Goal: Task Accomplishment & Management: Manage account settings

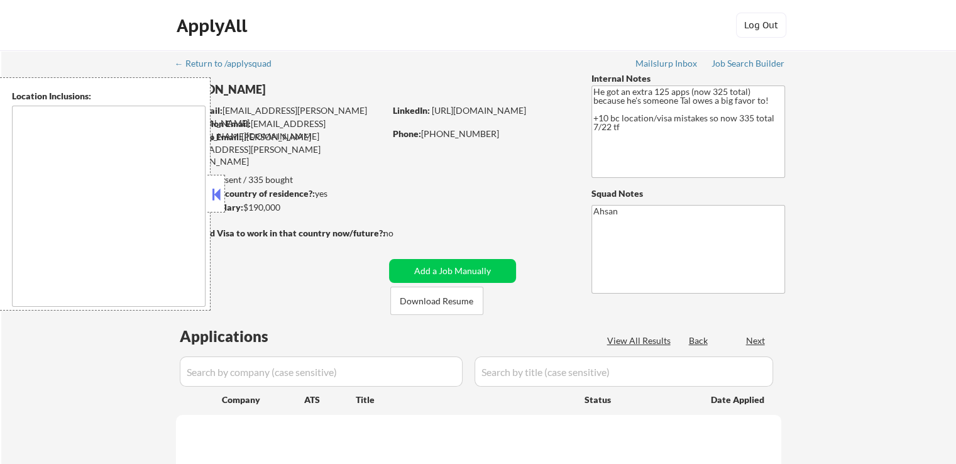
type textarea "[GEOGRAPHIC_DATA], [GEOGRAPHIC_DATA] [GEOGRAPHIC_DATA], [GEOGRAPHIC_DATA] [GEOG…"
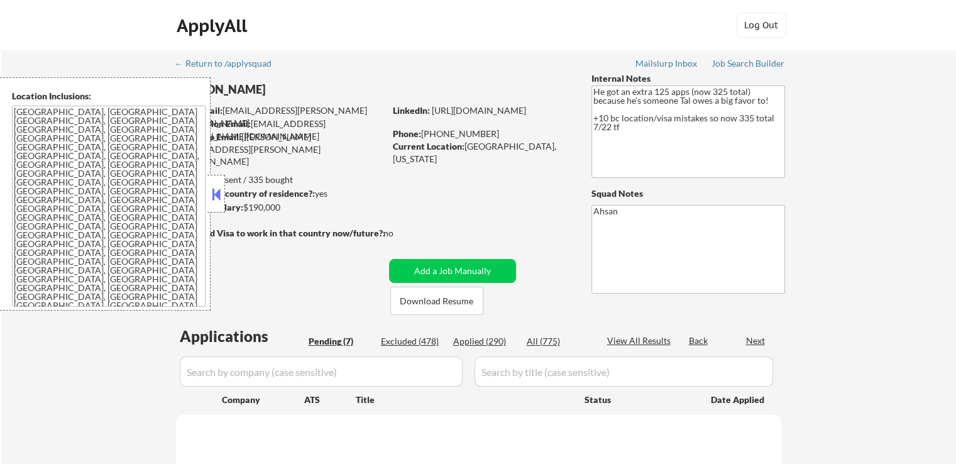
select select ""pending""
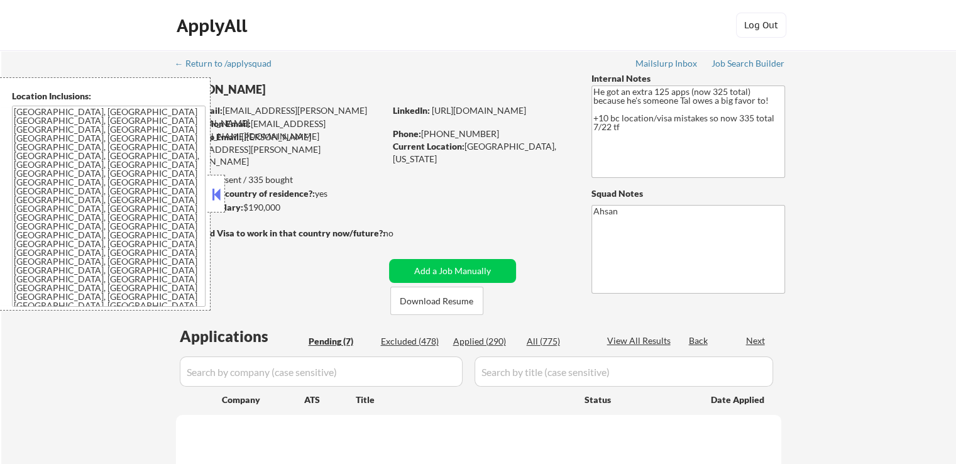
select select ""pending""
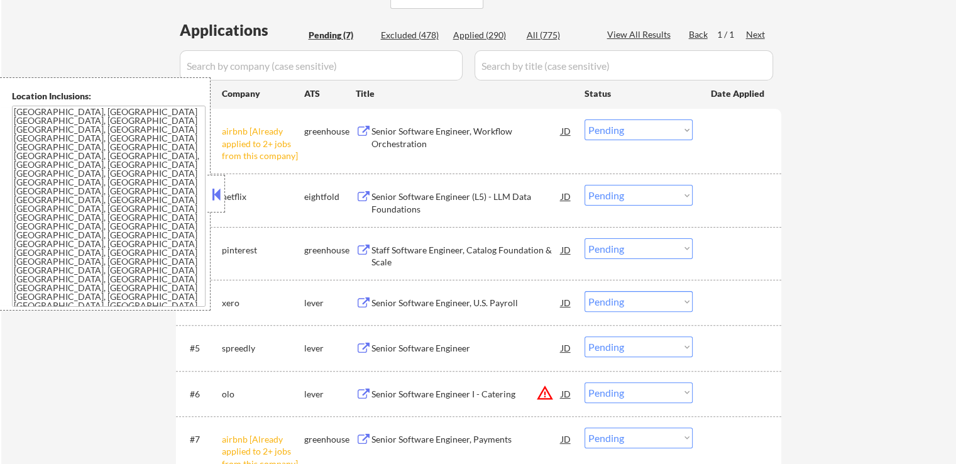
scroll to position [314, 0]
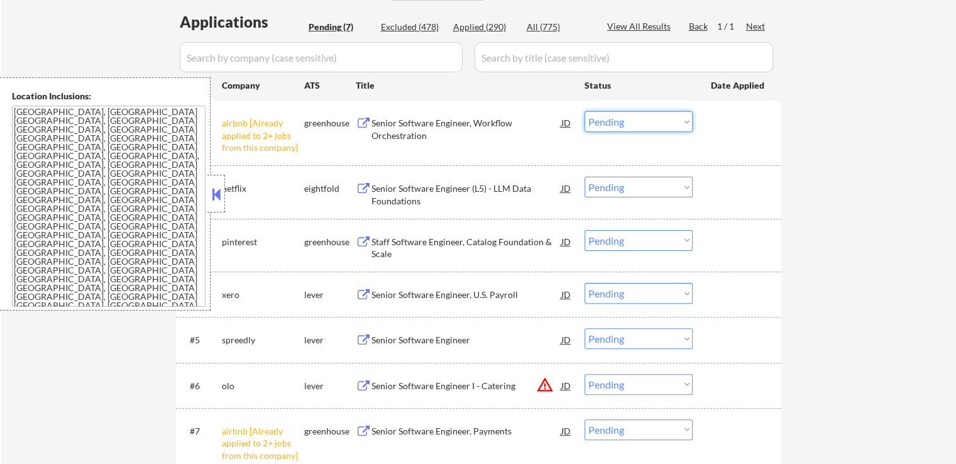
click at [611, 122] on select "Choose an option... Pending Applied Excluded (Questions) Excluded (Expired) Exc…" at bounding box center [639, 121] width 108 height 21
click at [585, 111] on select "Choose an option... Pending Applied Excluded (Questions) Excluded (Expired) Exc…" at bounding box center [639, 121] width 108 height 21
click at [843, 220] on div "← Return to /applysquad Mailslurp Inbox Job Search Builder [PERSON_NAME] User E…" at bounding box center [478, 132] width 955 height 793
select select ""pending""
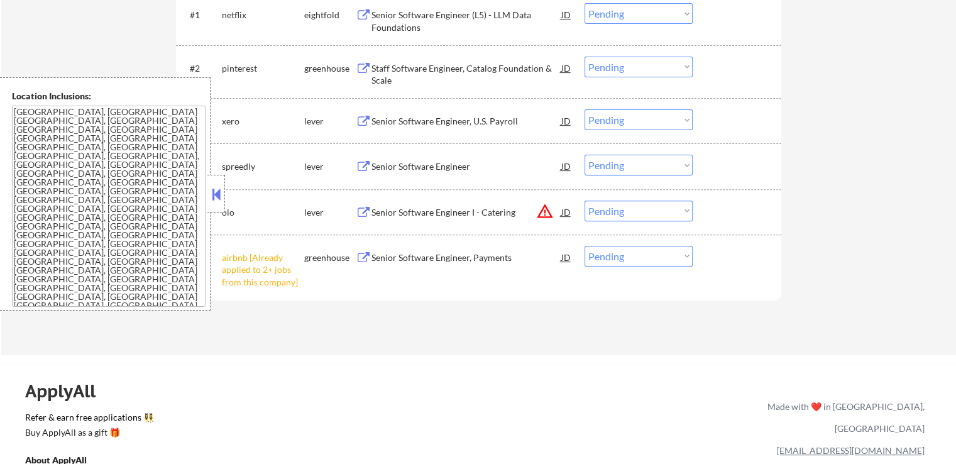
scroll to position [440, 0]
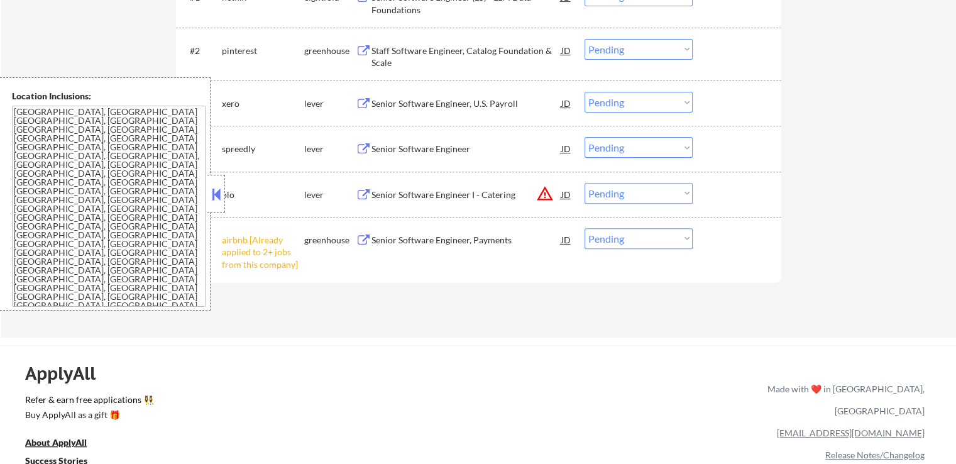
click at [630, 240] on select "Choose an option... Pending Applied Excluded (Questions) Excluded (Expired) Exc…" at bounding box center [639, 238] width 108 height 21
select select ""excluded__other_""
click at [585, 228] on select "Choose an option... Pending Applied Excluded (Questions) Excluded (Expired) Exc…" at bounding box center [639, 238] width 108 height 21
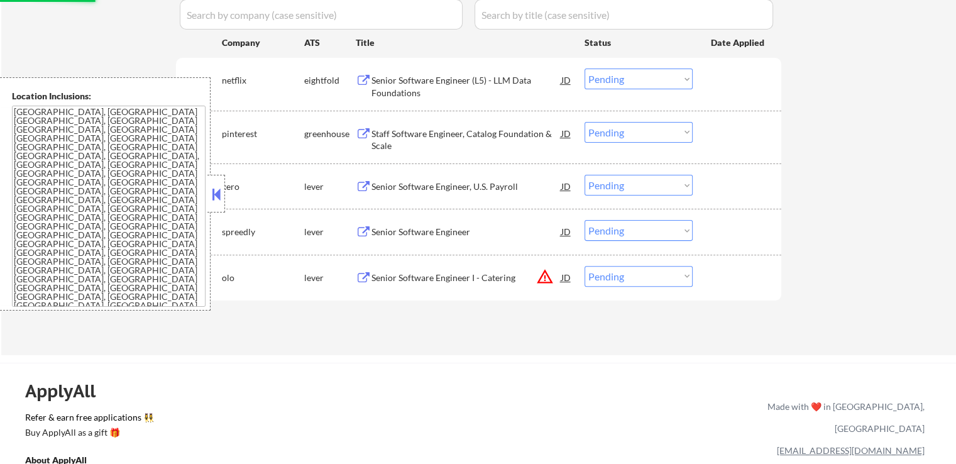
scroll to position [377, 0]
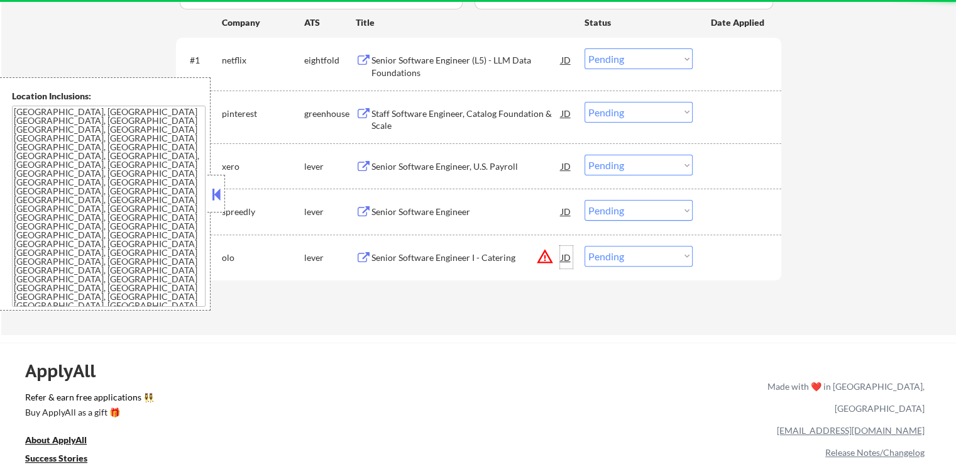
click at [564, 257] on div "JD" at bounding box center [566, 257] width 13 height 23
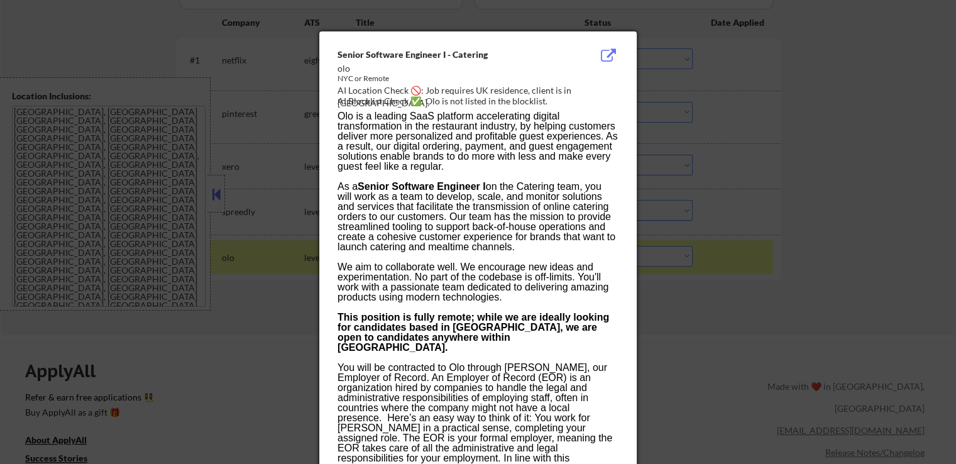
click at [815, 239] on div at bounding box center [478, 232] width 956 height 464
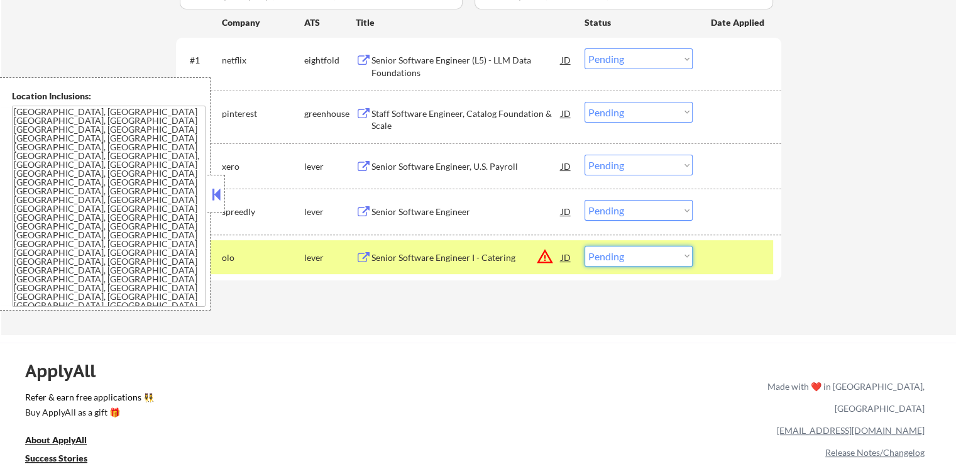
drag, startPoint x: 634, startPoint y: 252, endPoint x: 634, endPoint y: 265, distance: 12.6
click at [634, 254] on select "Choose an option... Pending Applied Excluded (Questions) Excluded (Expired) Exc…" at bounding box center [639, 256] width 108 height 21
select select ""excluded__expired_""
click at [585, 246] on select "Choose an option... Pending Applied Excluded (Questions) Excluded (Expired) Exc…" at bounding box center [639, 256] width 108 height 21
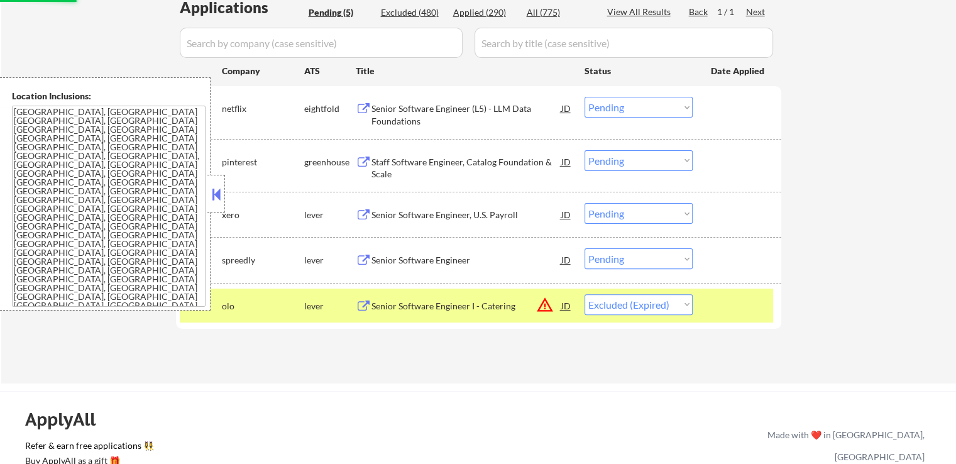
scroll to position [252, 0]
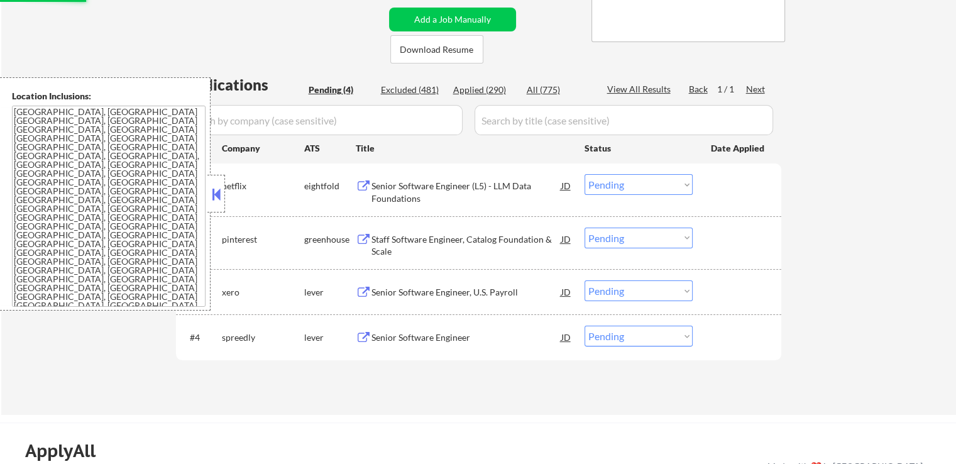
click at [472, 189] on div "Senior Software Engineer (L5) - LLM Data Foundations" at bounding box center [467, 192] width 190 height 25
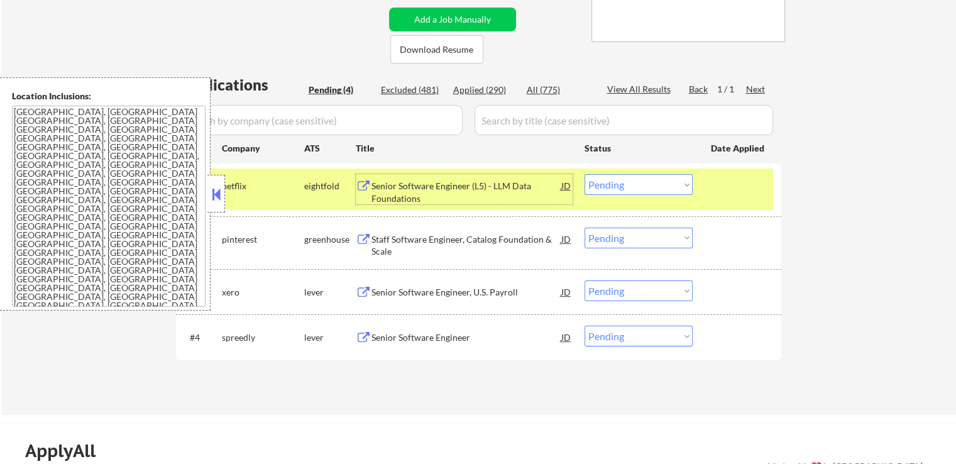
click at [472, 238] on div "Staff Software Engineer, Catalog Foundation & Scale" at bounding box center [467, 245] width 190 height 25
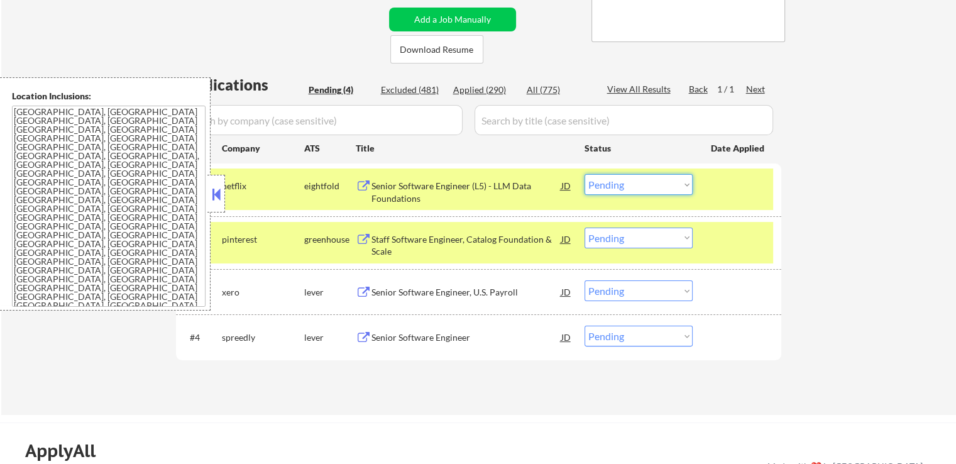
click at [645, 180] on select "Choose an option... Pending Applied Excluded (Questions) Excluded (Expired) Exc…" at bounding box center [639, 184] width 108 height 21
click at [585, 174] on select "Choose an option... Pending Applied Excluded (Questions) Excluded (Expired) Exc…" at bounding box center [639, 184] width 108 height 21
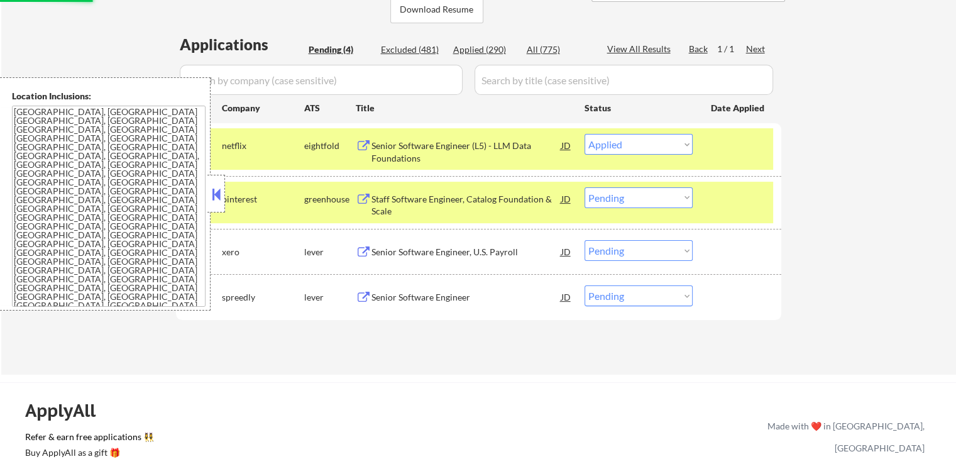
scroll to position [314, 0]
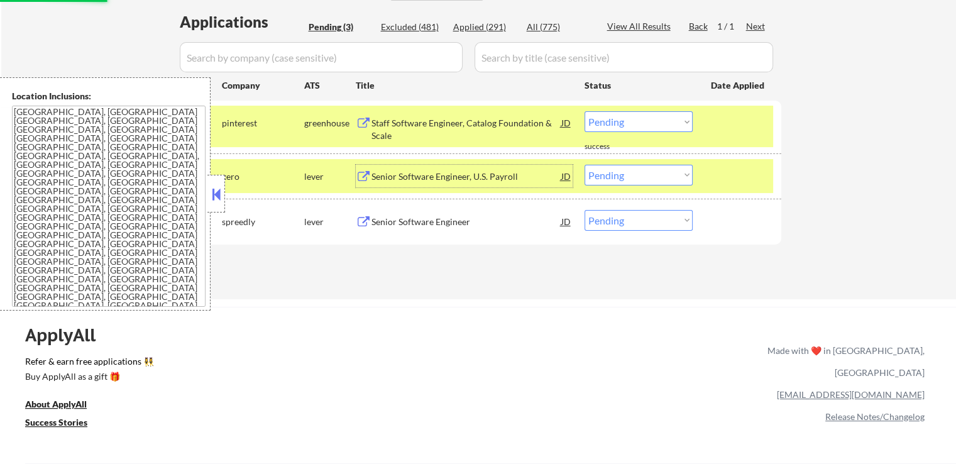
click at [478, 172] on div "Senior Software Engineer, U.S. Payroll" at bounding box center [467, 176] width 190 height 13
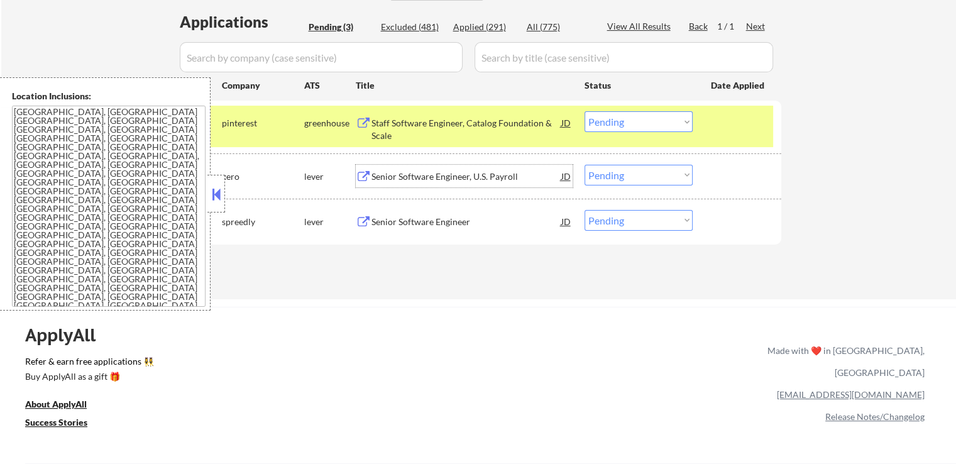
drag, startPoint x: 626, startPoint y: 121, endPoint x: 626, endPoint y: 129, distance: 7.6
click at [626, 121] on select "Choose an option... Pending Applied Excluded (Questions) Excluded (Expired) Exc…" at bounding box center [639, 121] width 108 height 21
click at [585, 111] on select "Choose an option... Pending Applied Excluded (Questions) Excluded (Expired) Exc…" at bounding box center [639, 121] width 108 height 21
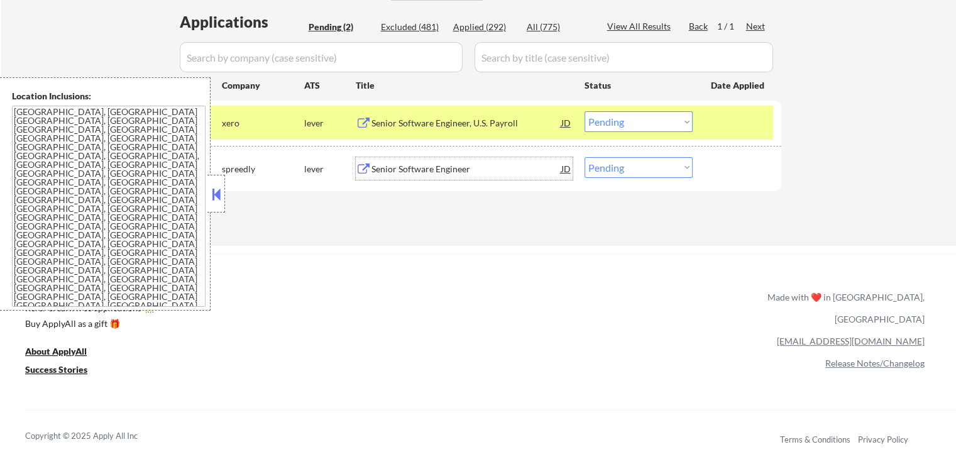
click at [468, 174] on div "Senior Software Engineer" at bounding box center [467, 169] width 190 height 13
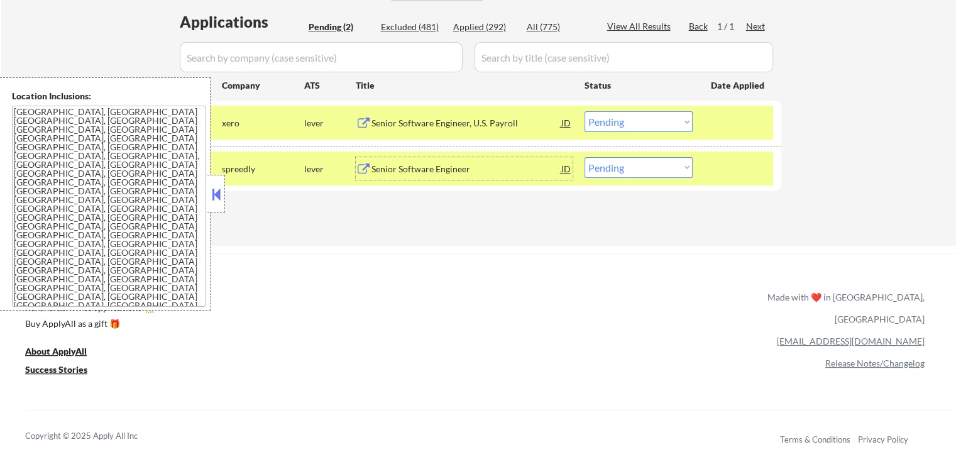
click at [501, 114] on div "Senior Software Engineer, U.S. Payroll" at bounding box center [467, 122] width 190 height 23
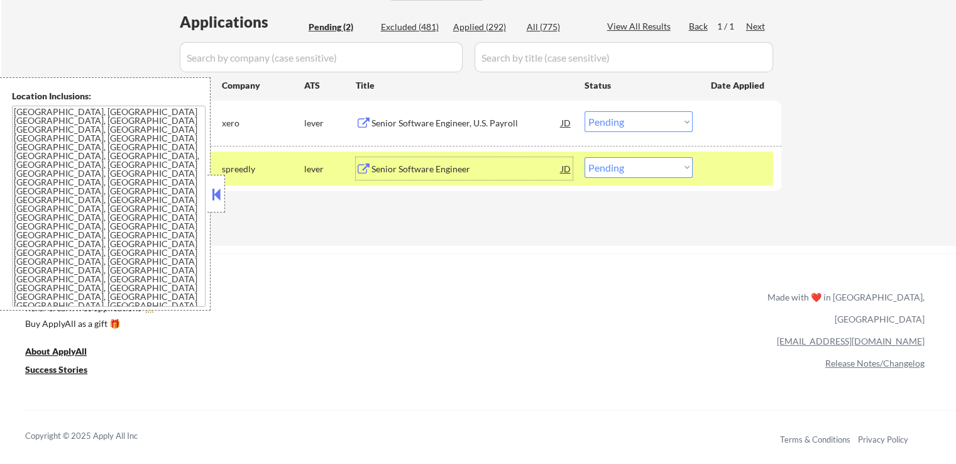
click at [484, 172] on div "Senior Software Engineer" at bounding box center [467, 169] width 190 height 13
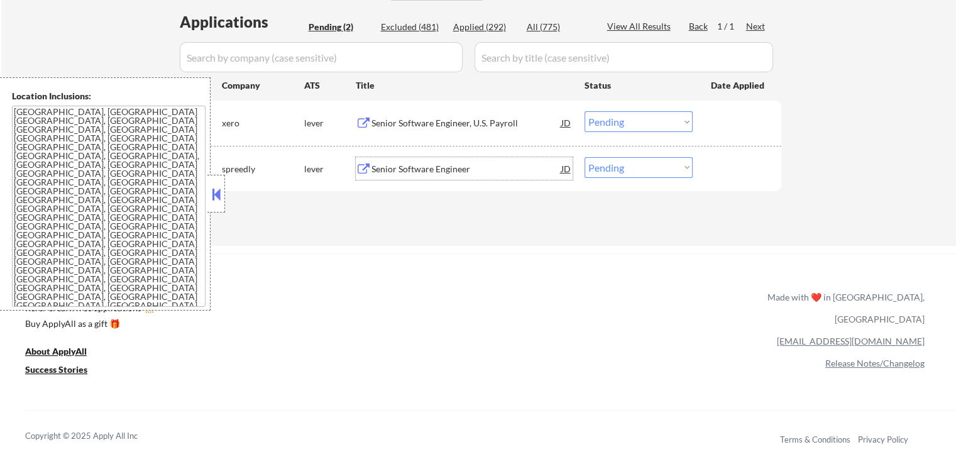
drag, startPoint x: 606, startPoint y: 117, endPoint x: 606, endPoint y: 131, distance: 14.5
click at [606, 118] on select "Choose an option... Pending Applied Excluded (Questions) Excluded (Expired) Exc…" at bounding box center [639, 121] width 108 height 21
click at [585, 111] on select "Choose an option... Pending Applied Excluded (Questions) Excluded (Expired) Exc…" at bounding box center [639, 121] width 108 height 21
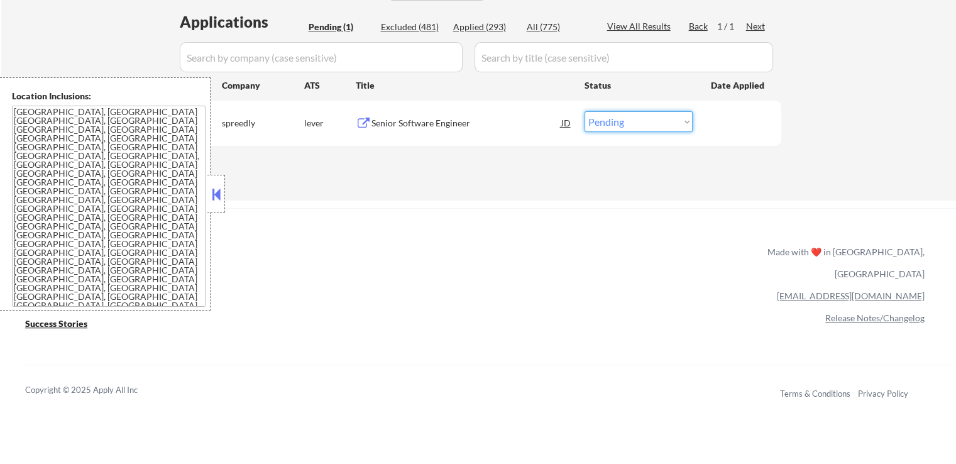
click at [629, 117] on select "Choose an option... Pending Applied Excluded (Questions) Excluded (Expired) Exc…" at bounding box center [639, 121] width 108 height 21
click at [585, 111] on select "Choose an option... Pending Applied Excluded (Questions) Excluded (Expired) Exc…" at bounding box center [639, 121] width 108 height 21
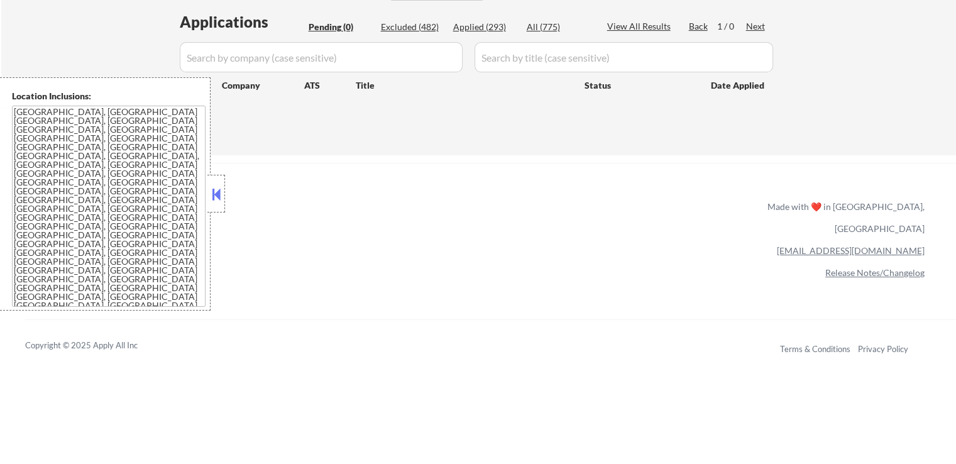
click at [484, 28] on div "Applied (293)" at bounding box center [484, 27] width 63 height 13
select select ""applied""
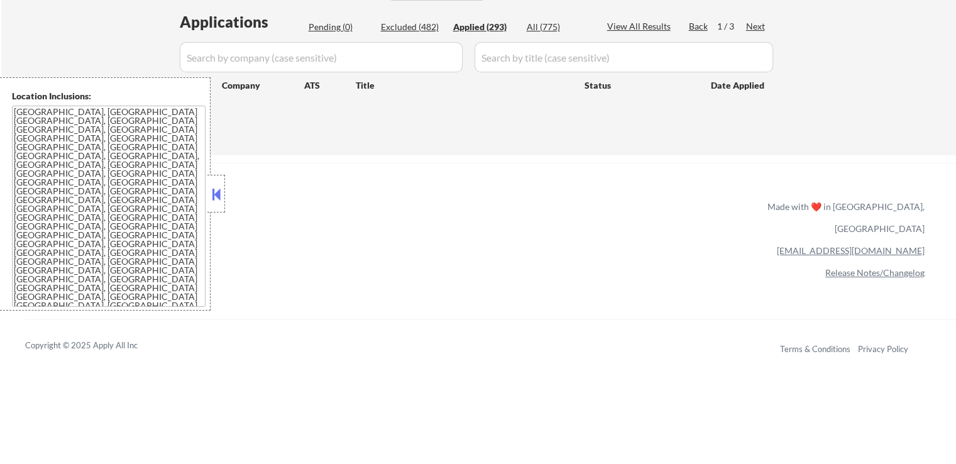
select select ""applied""
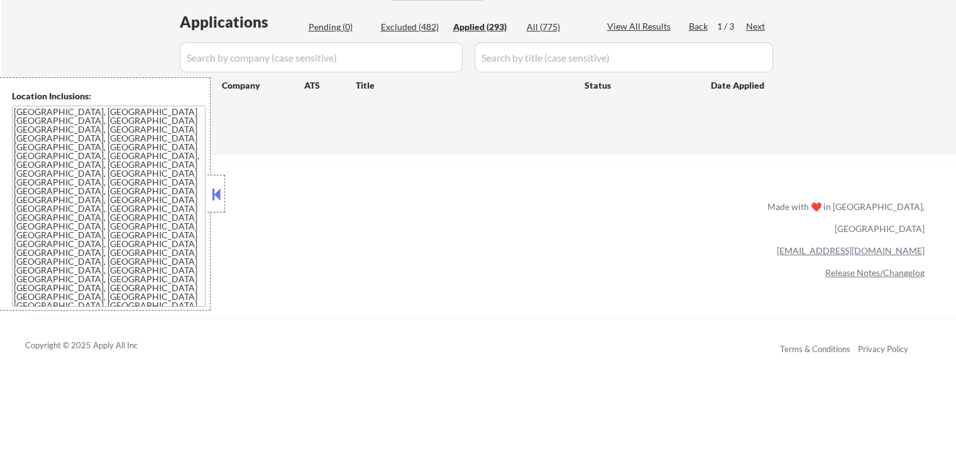
select select ""applied""
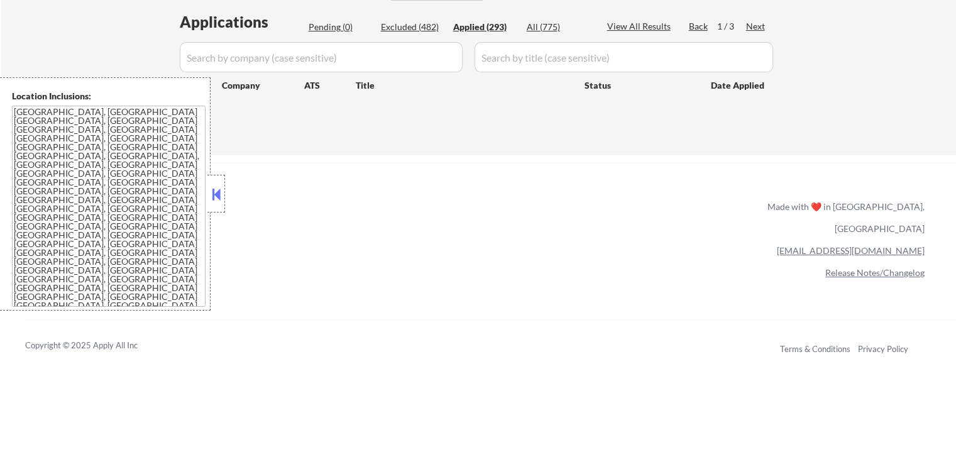
select select ""applied""
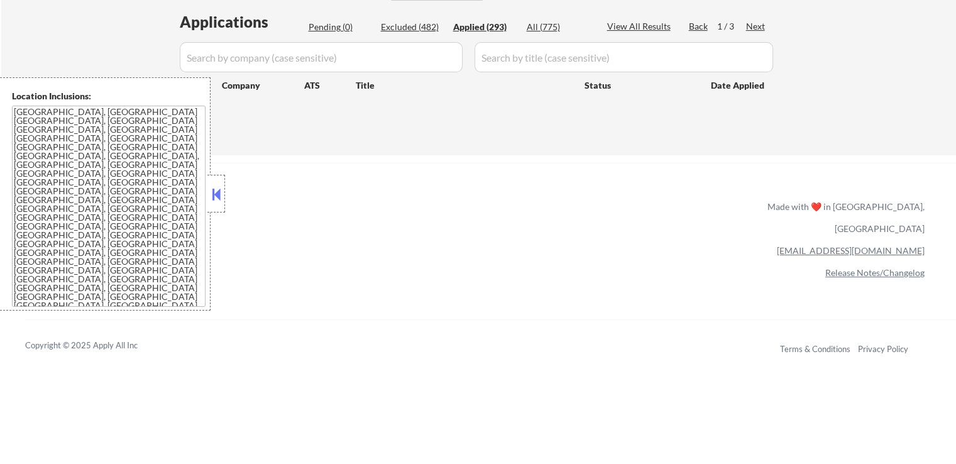
select select ""applied""
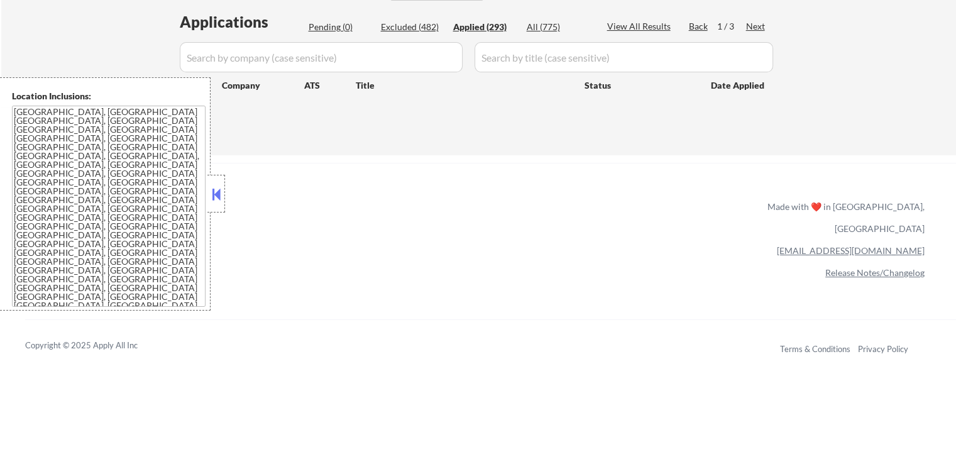
select select ""applied""
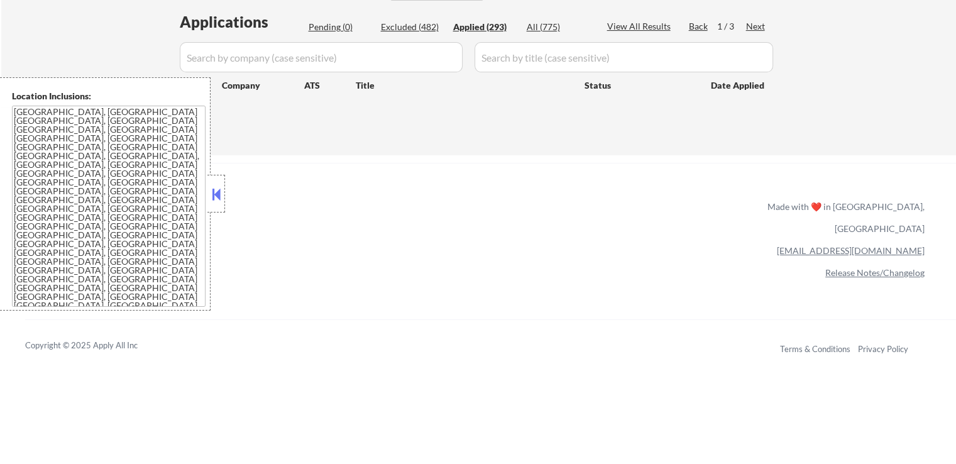
select select ""applied""
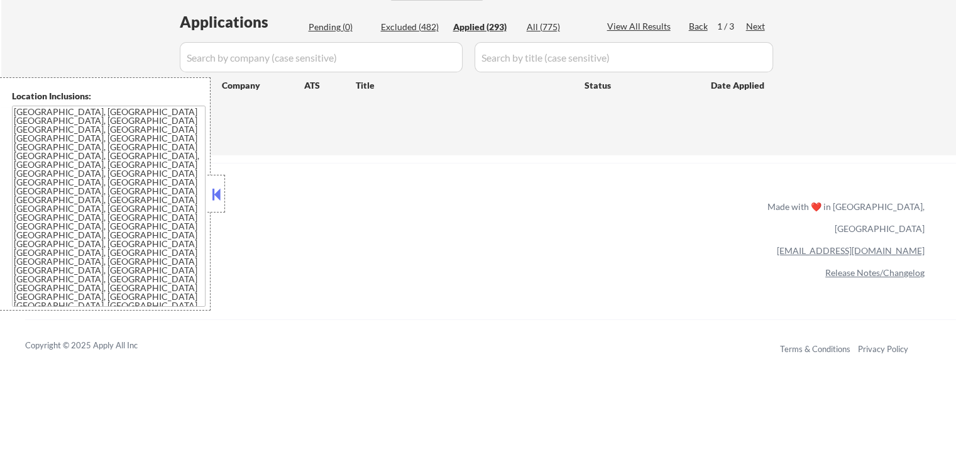
select select ""applied""
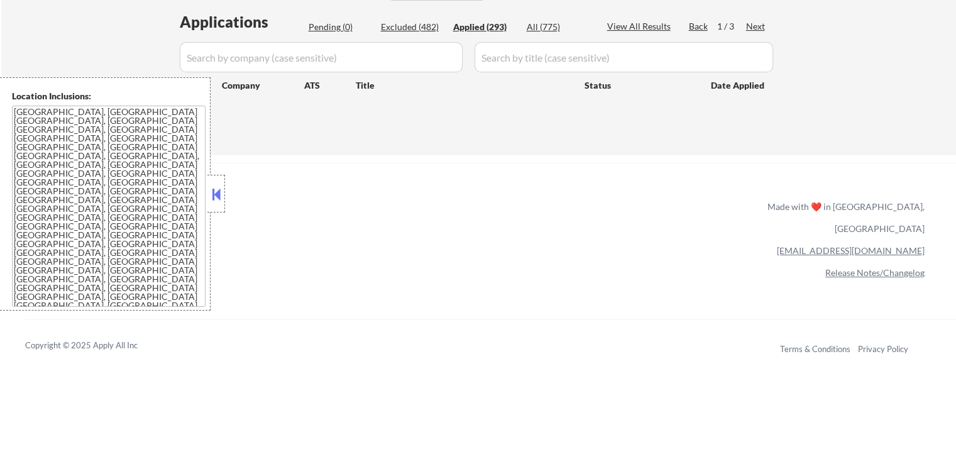
select select ""applied""
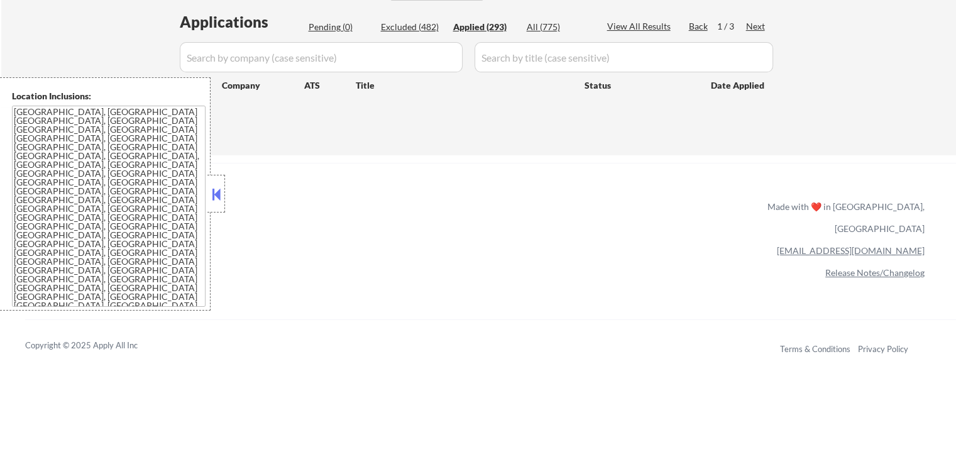
select select ""applied""
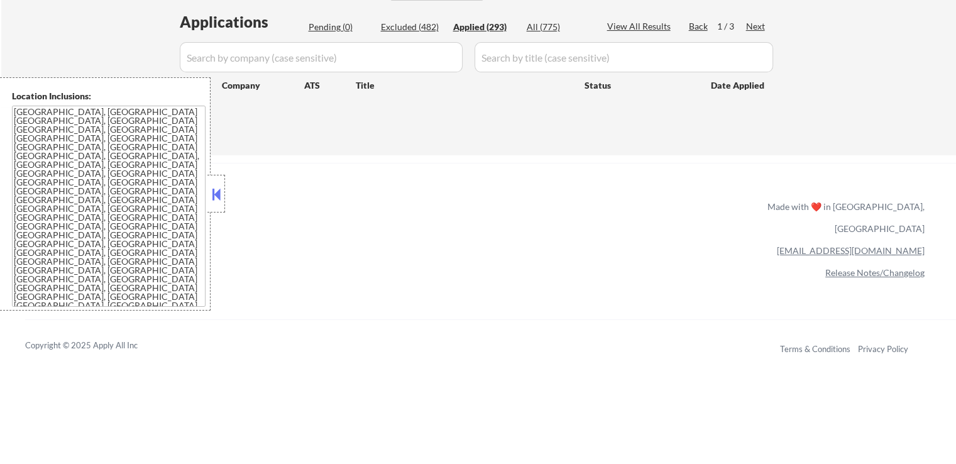
select select ""applied""
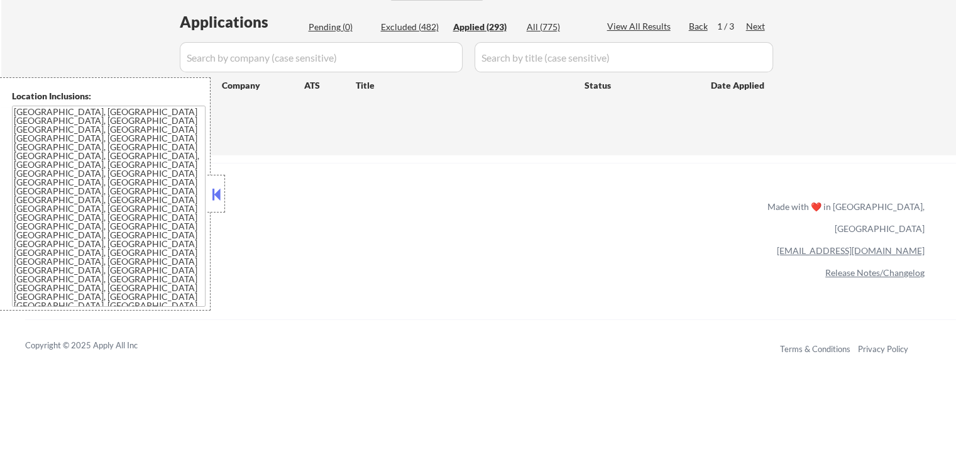
select select ""applied""
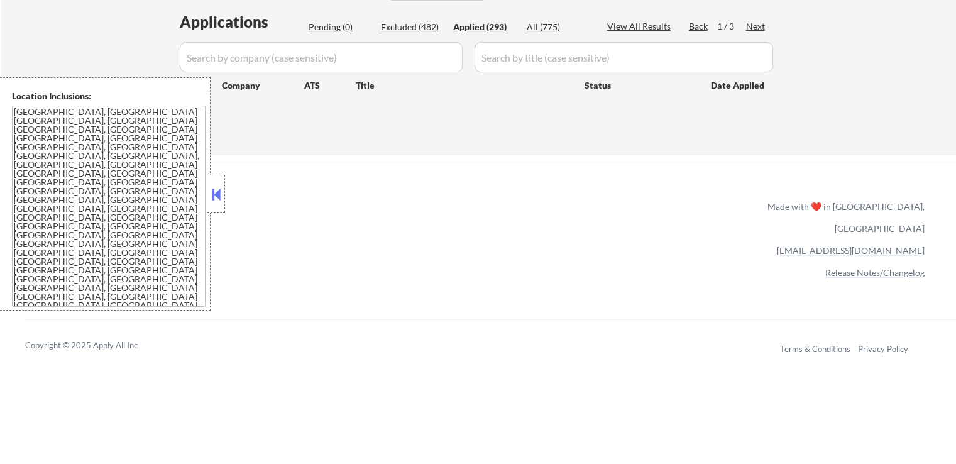
select select ""applied""
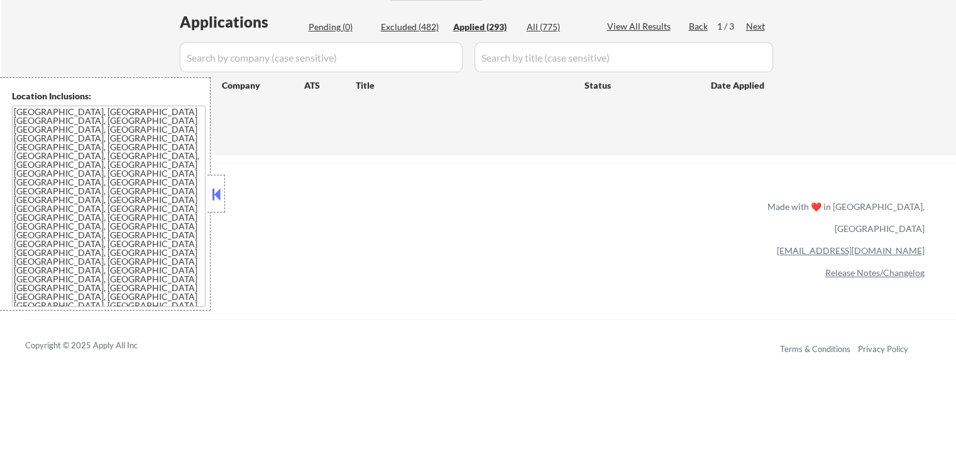
select select ""applied""
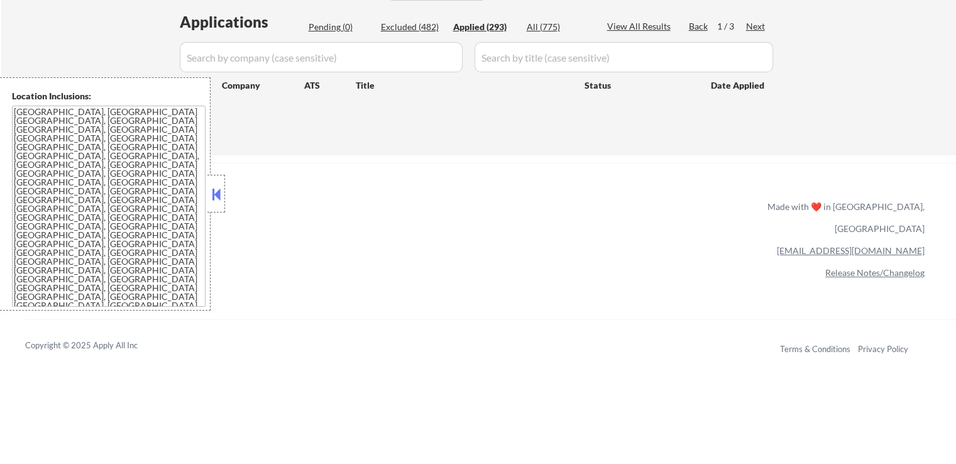
select select ""applied""
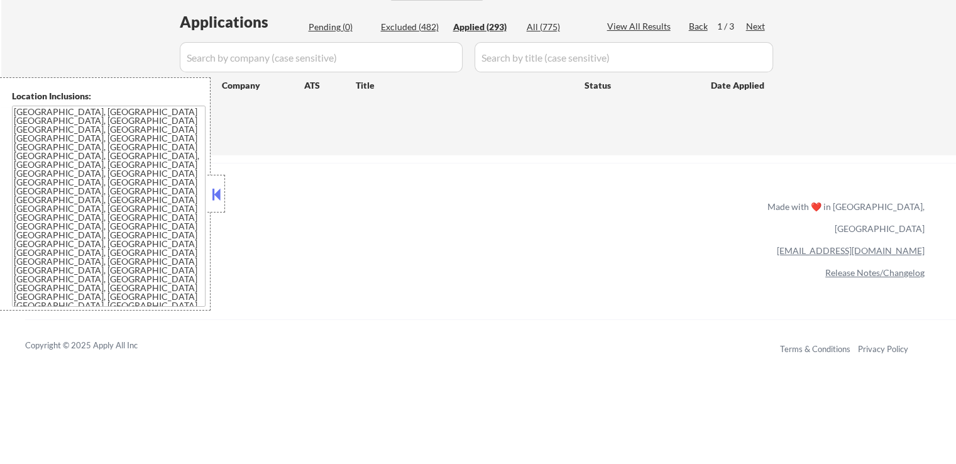
select select ""applied""
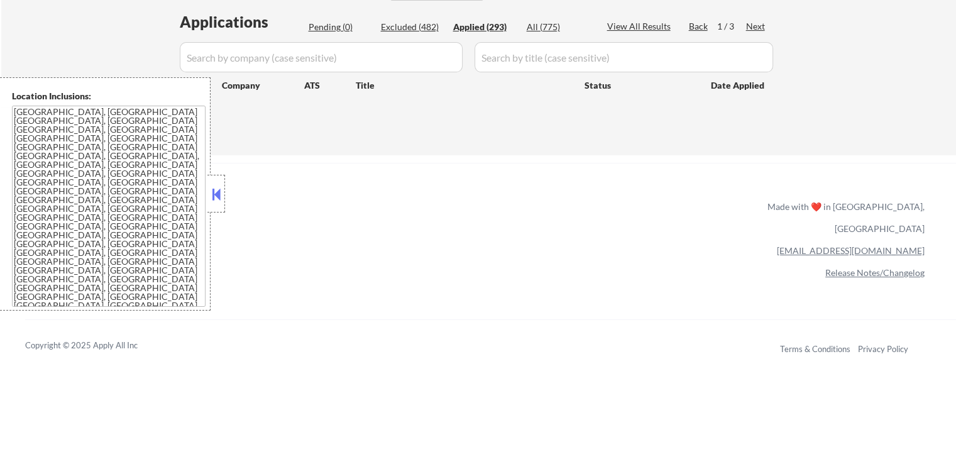
select select ""applied""
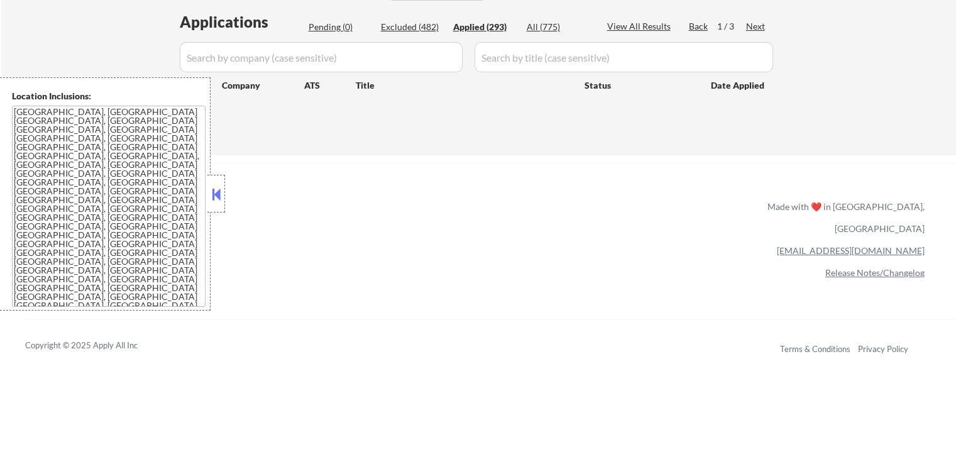
select select ""applied""
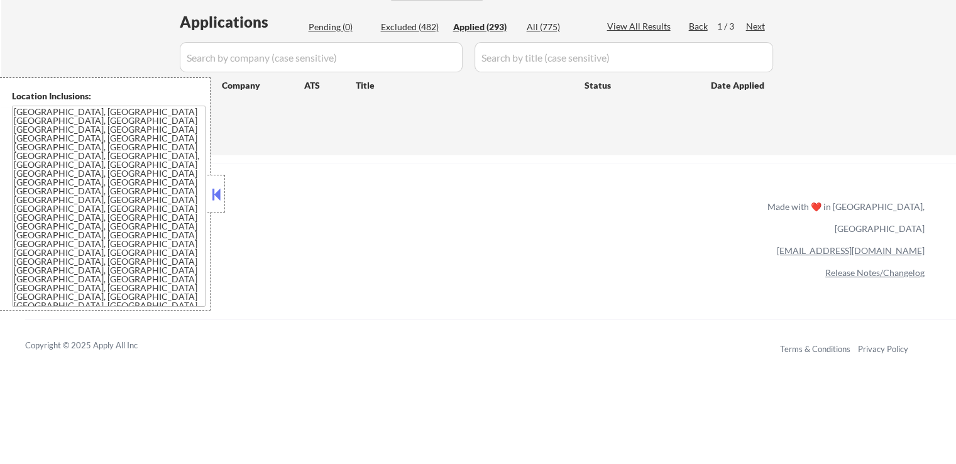
select select ""applied""
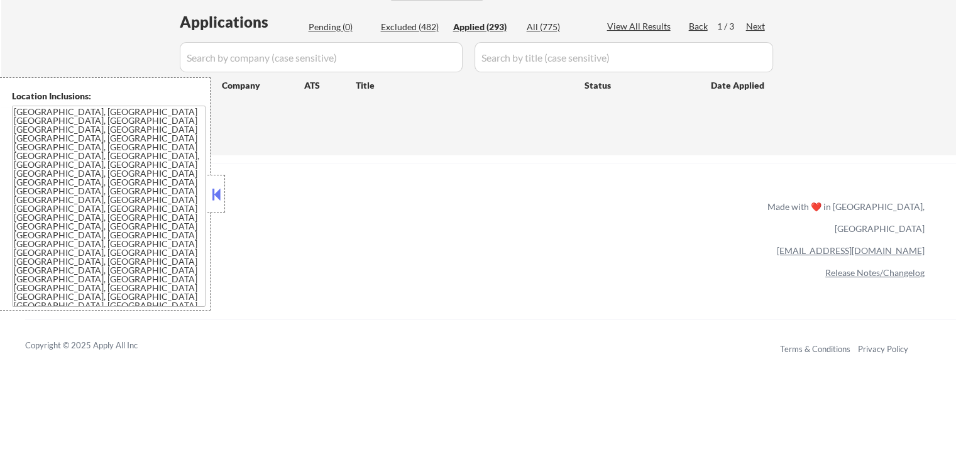
select select ""applied""
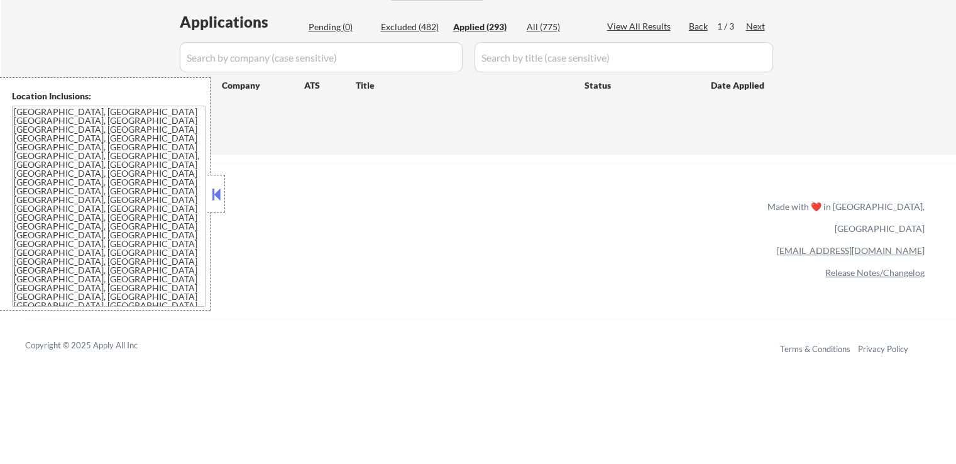
select select ""applied""
